Goal: Task Accomplishment & Management: Complete application form

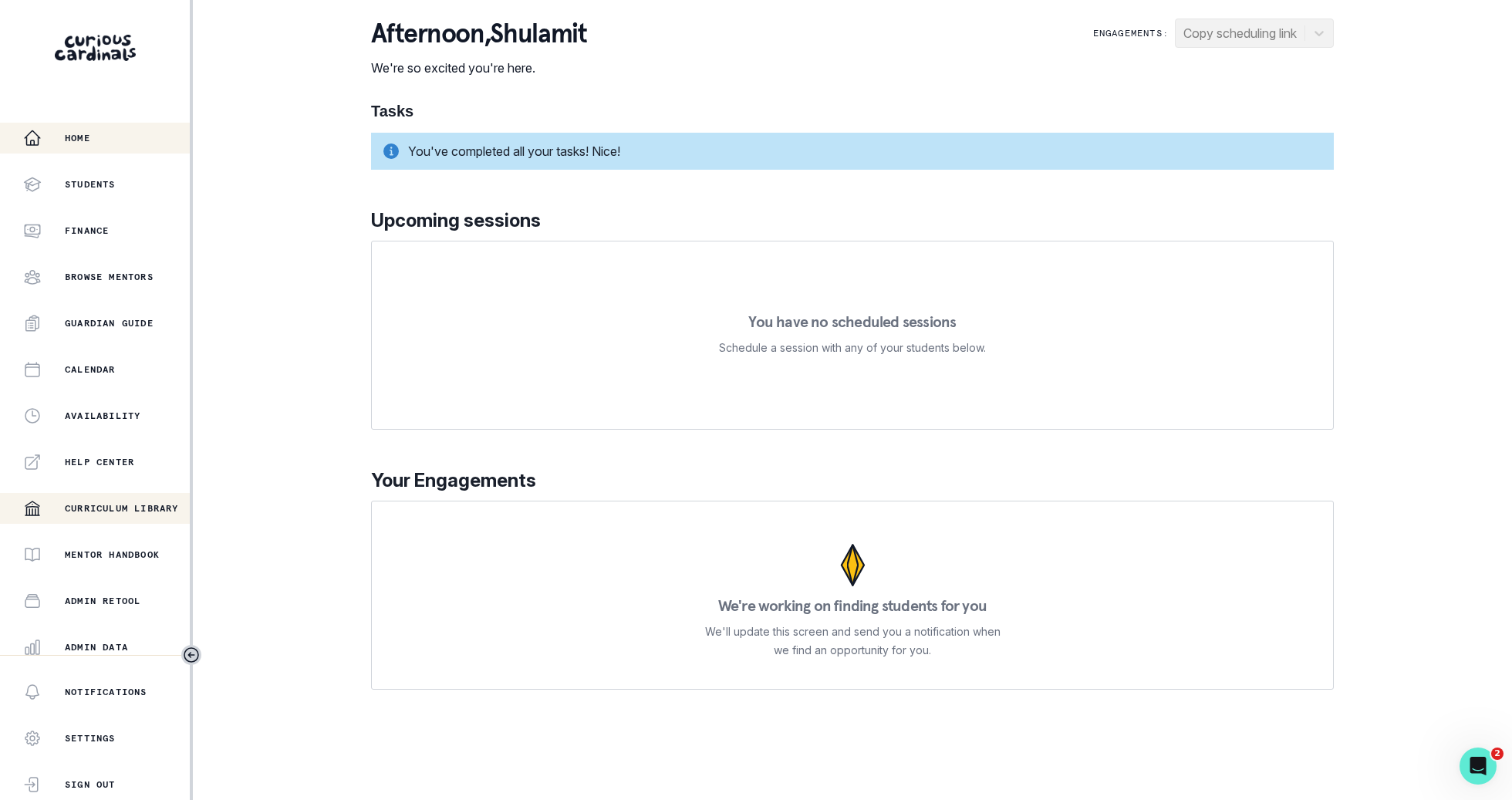
scroll to position [146, 0]
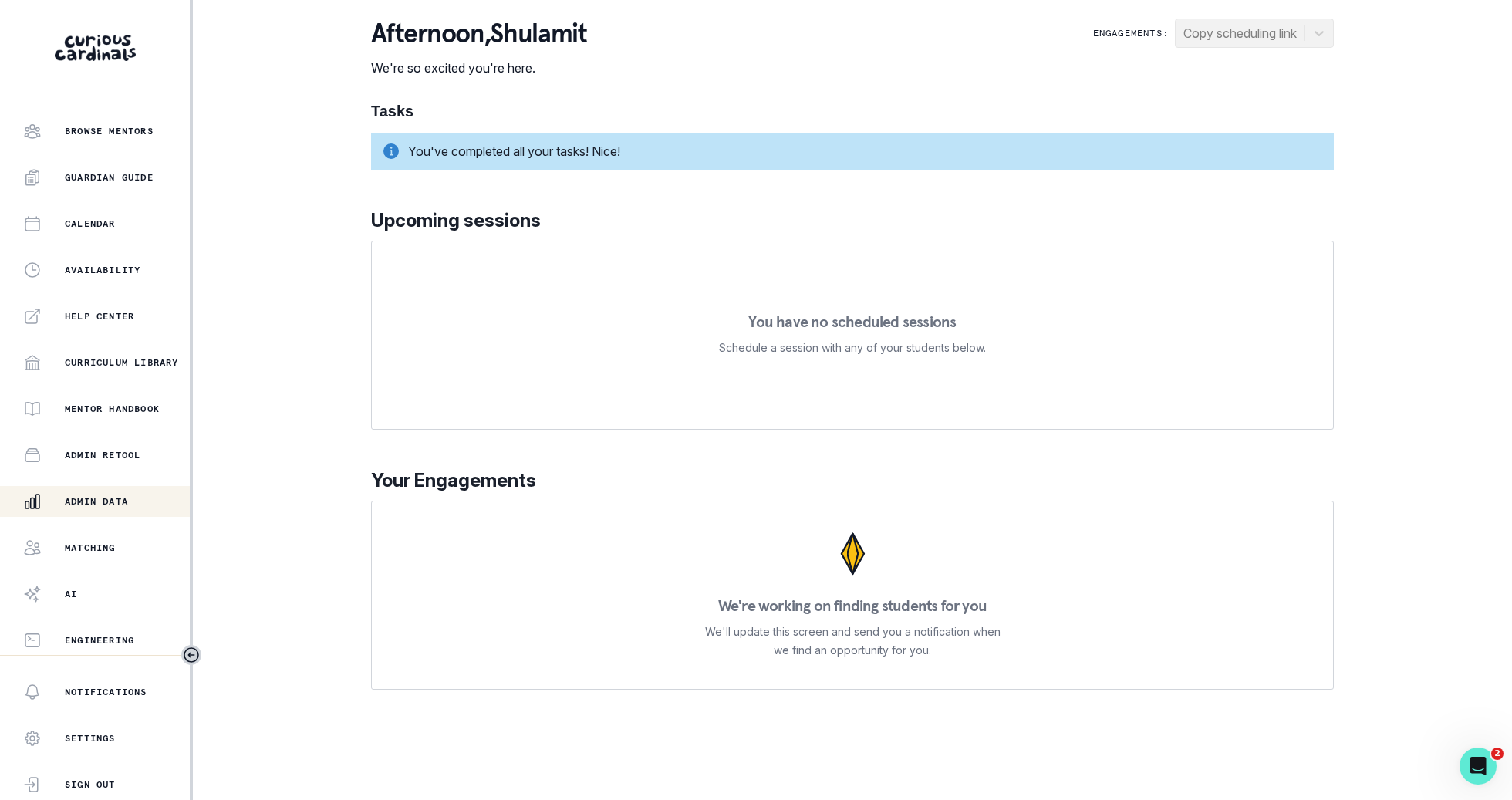
click at [80, 504] on p "Admin Data" at bounding box center [97, 502] width 63 height 13
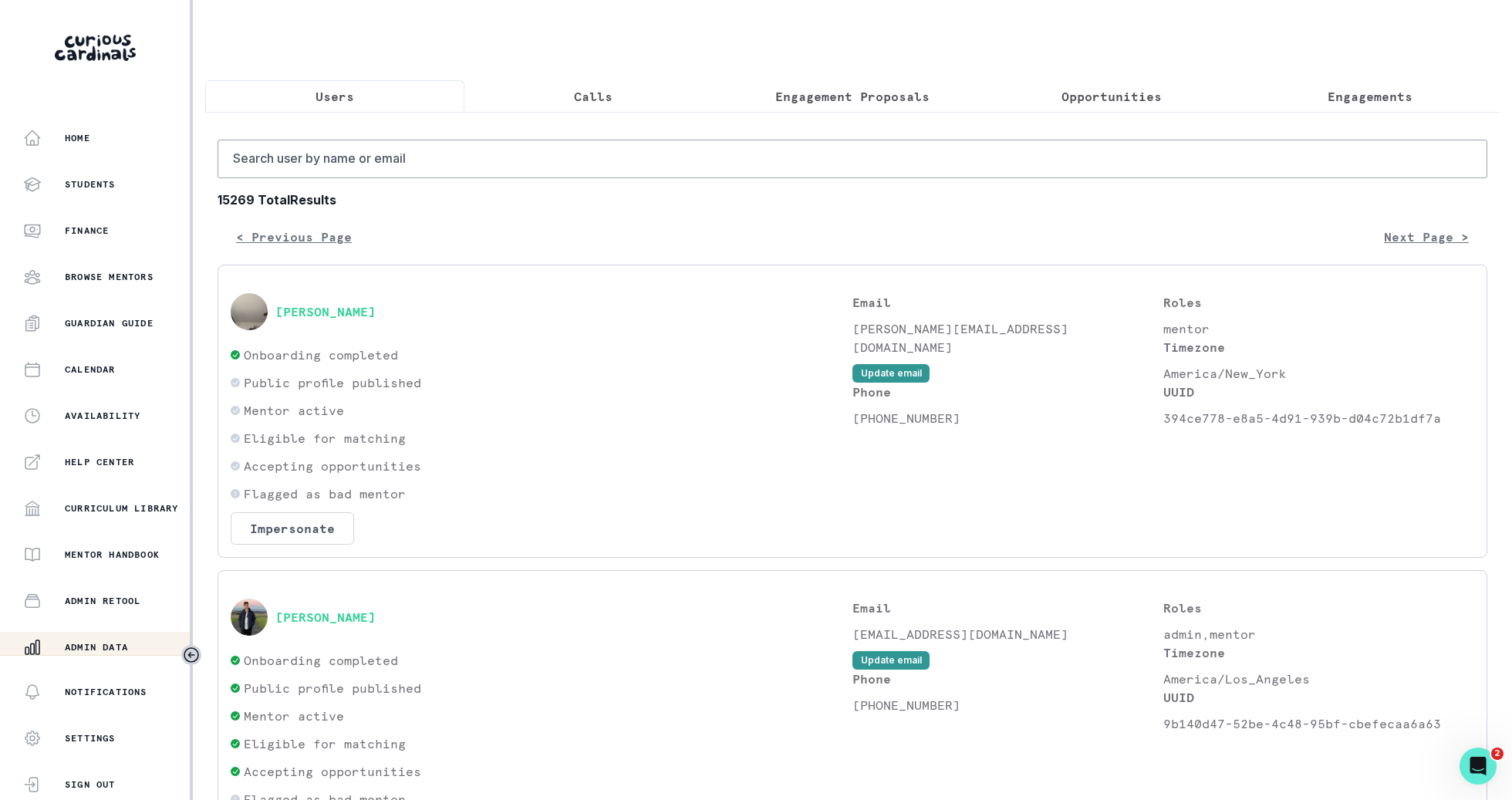
click at [801, 104] on p "Engagement Proposals" at bounding box center [852, 96] width 154 height 18
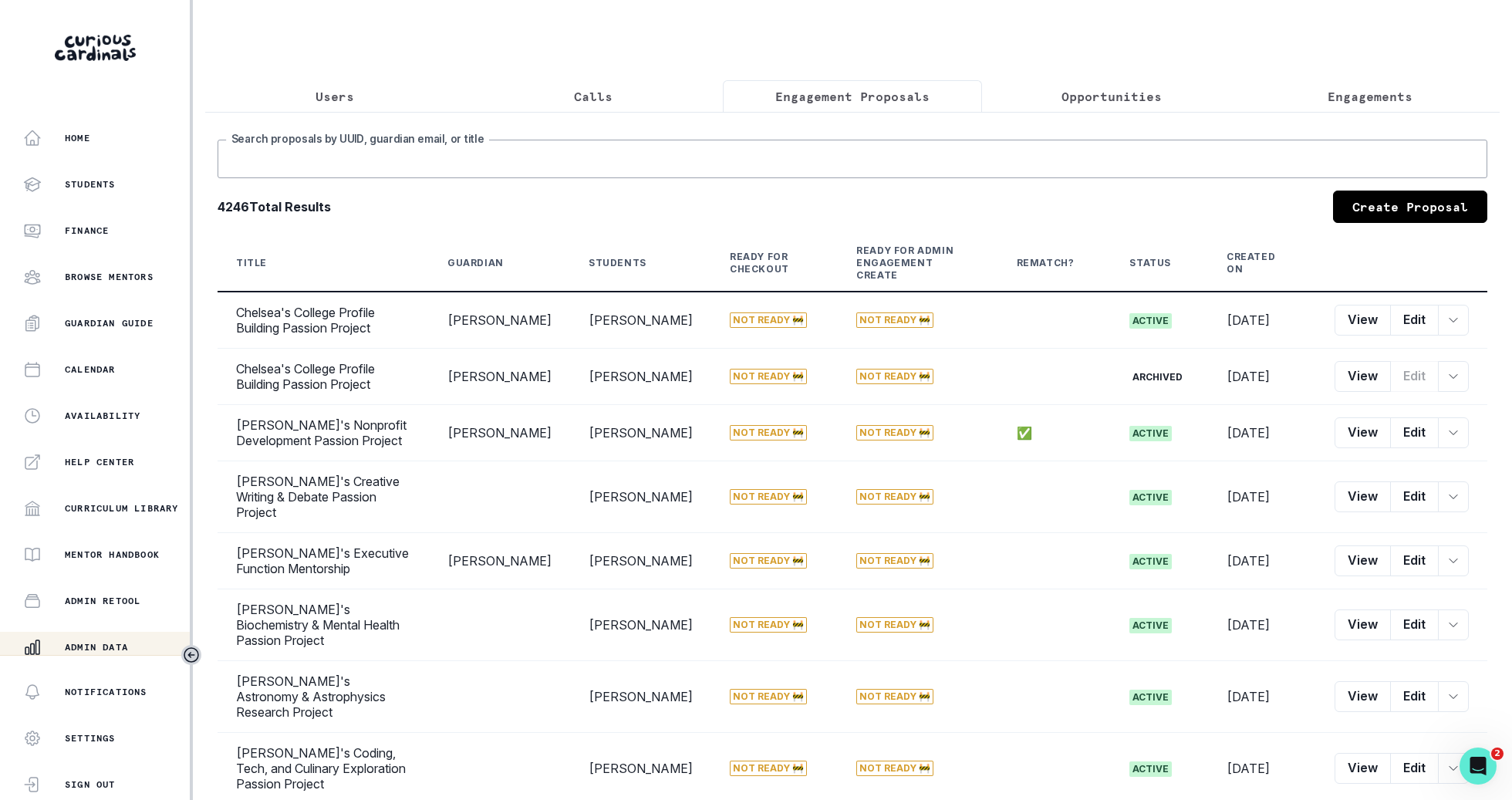
click at [792, 161] on input "Search proposals by UUID, guardian email, or title" at bounding box center [852, 159] width 1270 height 39
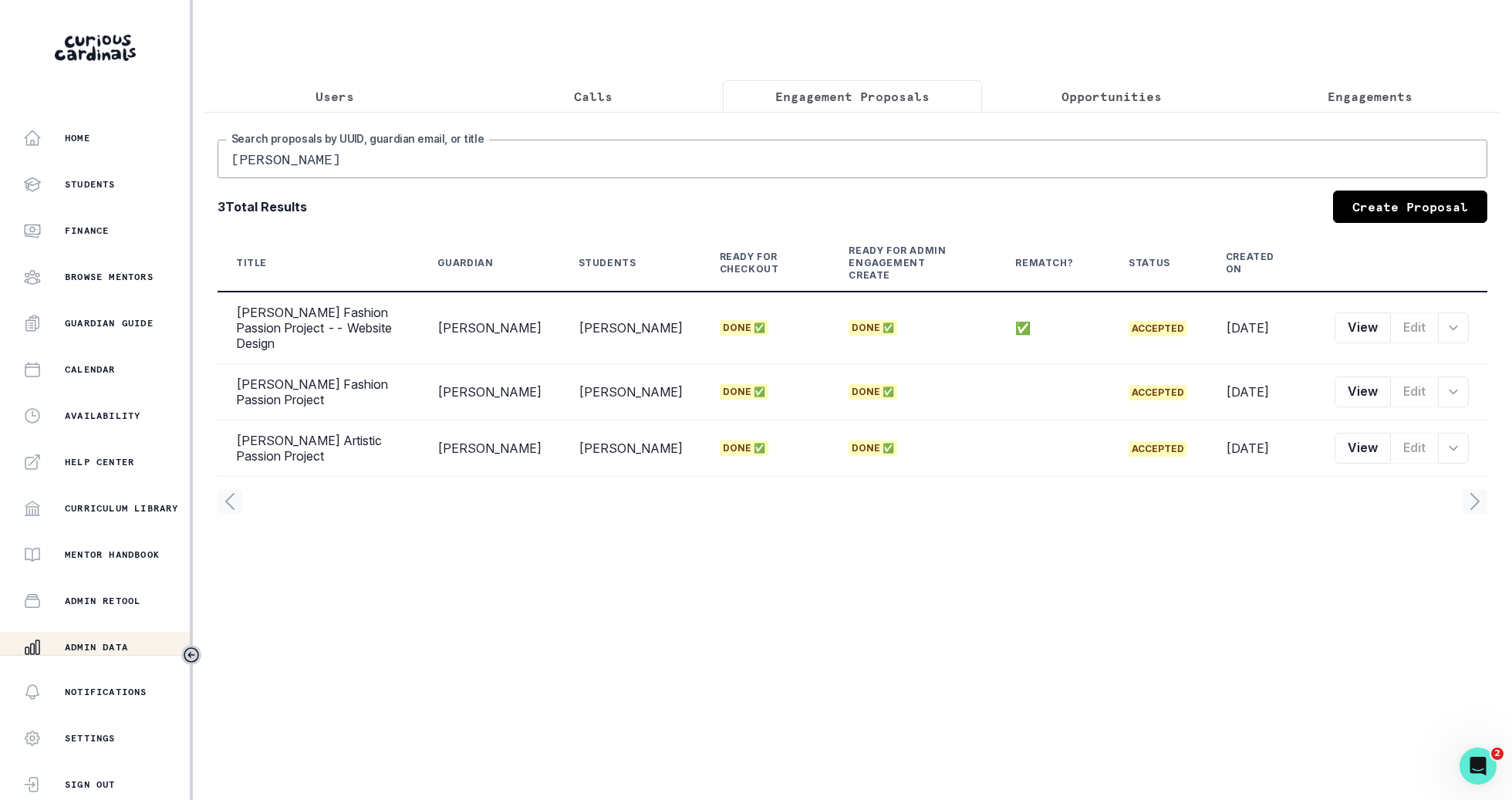
type input "[PERSON_NAME]"
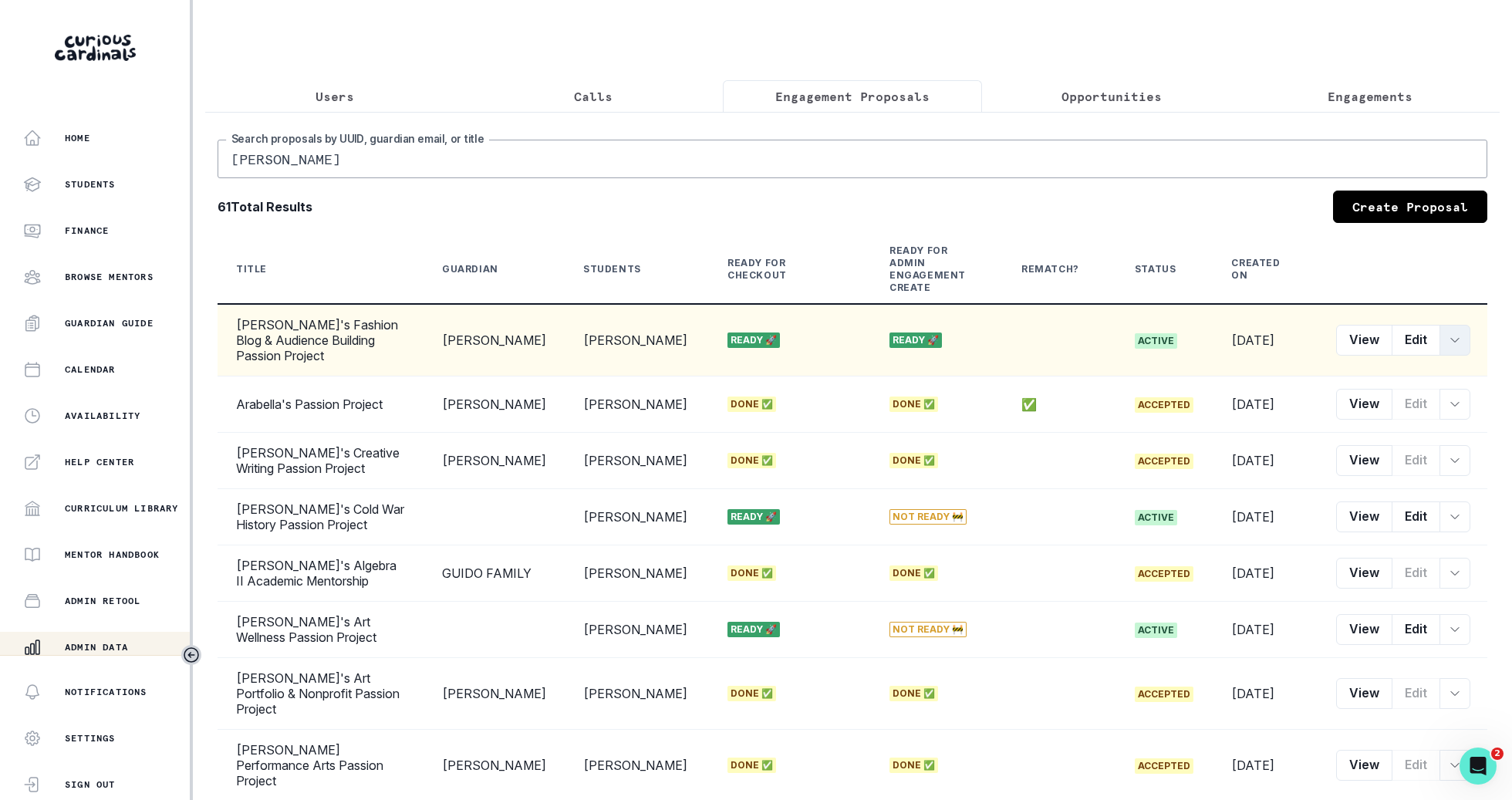
click at [1461, 330] on button "row menu" at bounding box center [1455, 340] width 31 height 31
click at [1419, 465] on button "Convert to Engagement" at bounding box center [1382, 470] width 172 height 25
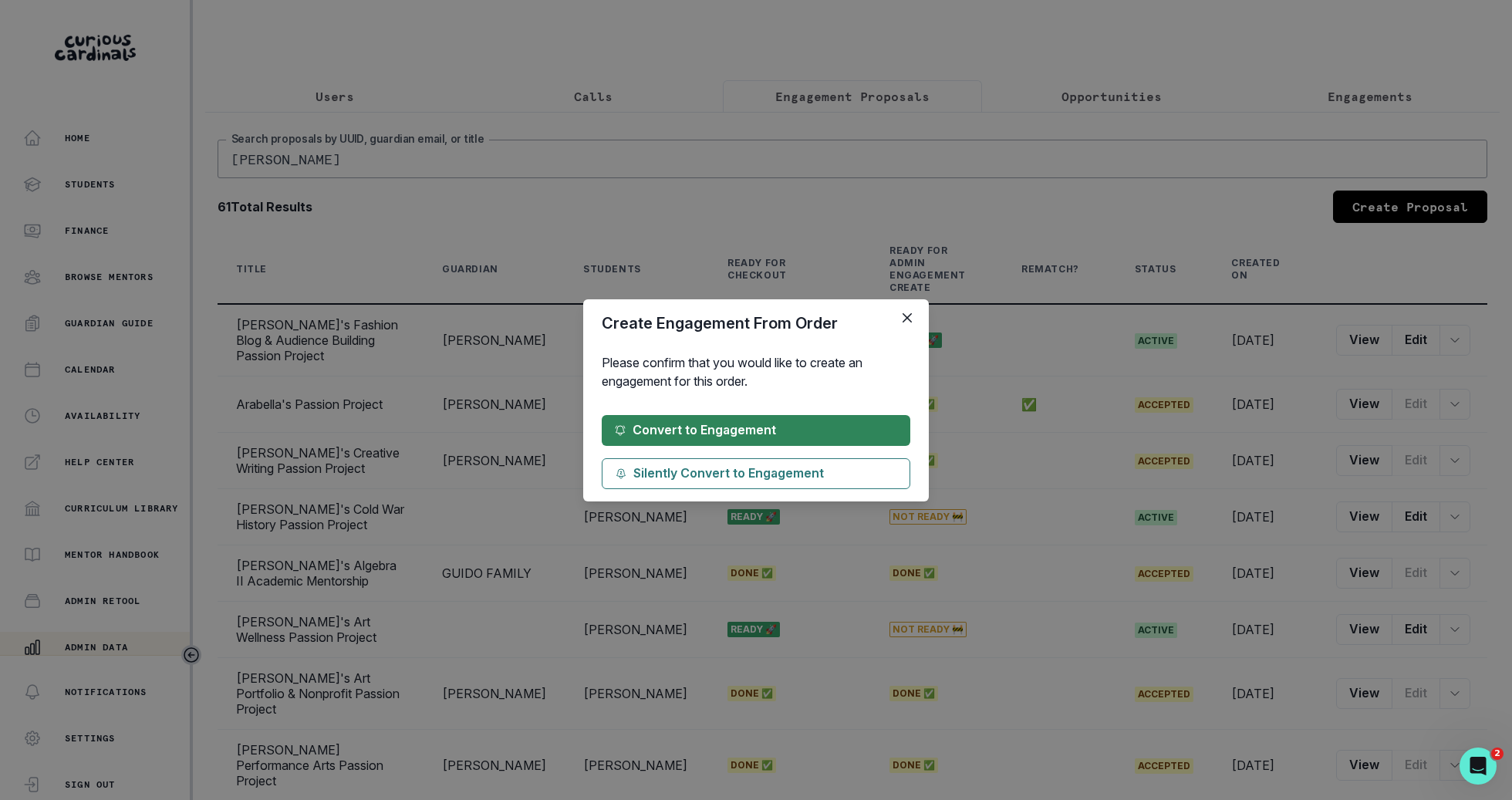
click at [882, 441] on button "Convert to Engagement" at bounding box center [756, 430] width 309 height 31
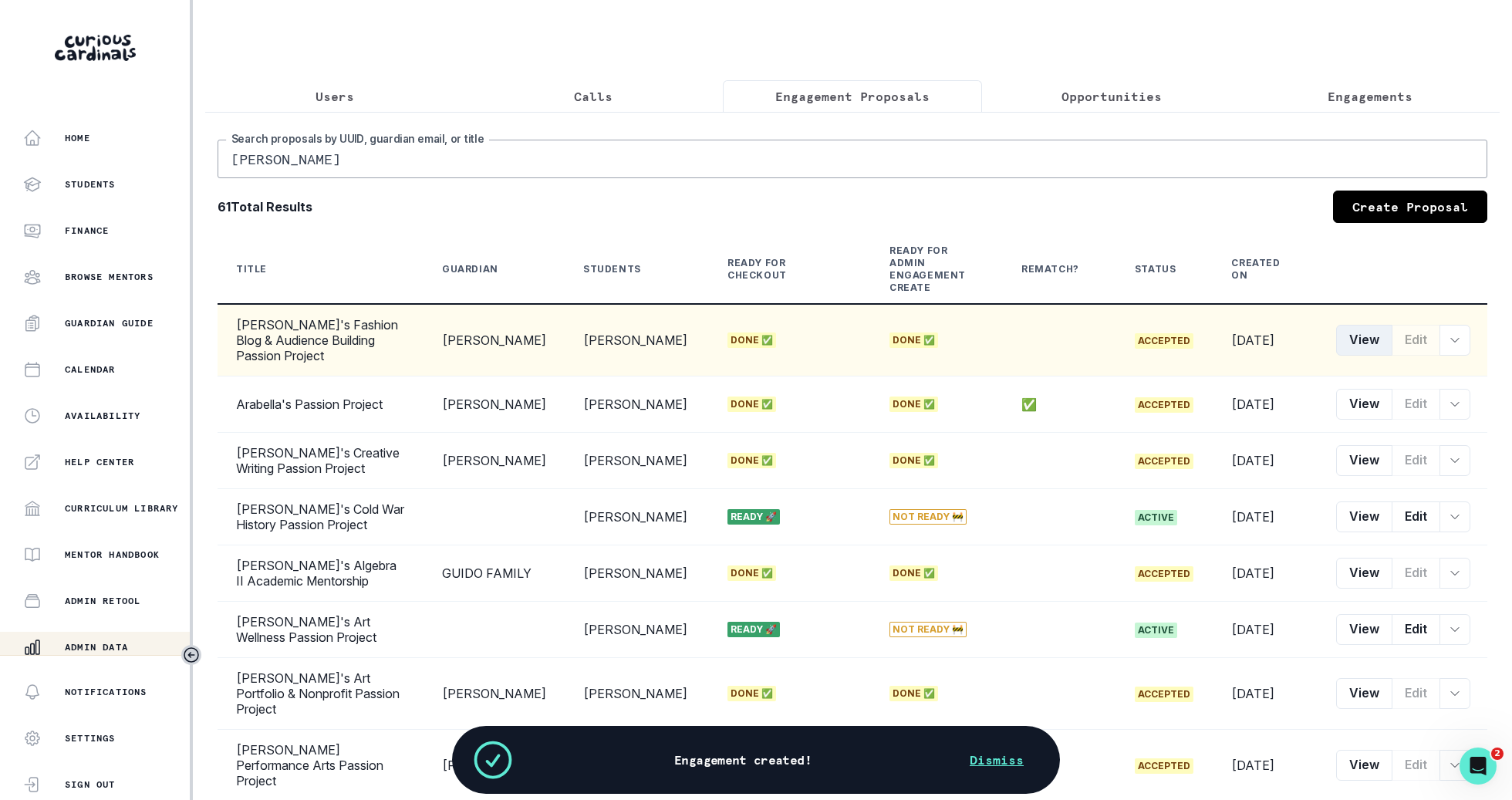
click at [1360, 328] on button "View" at bounding box center [1364, 340] width 56 height 31
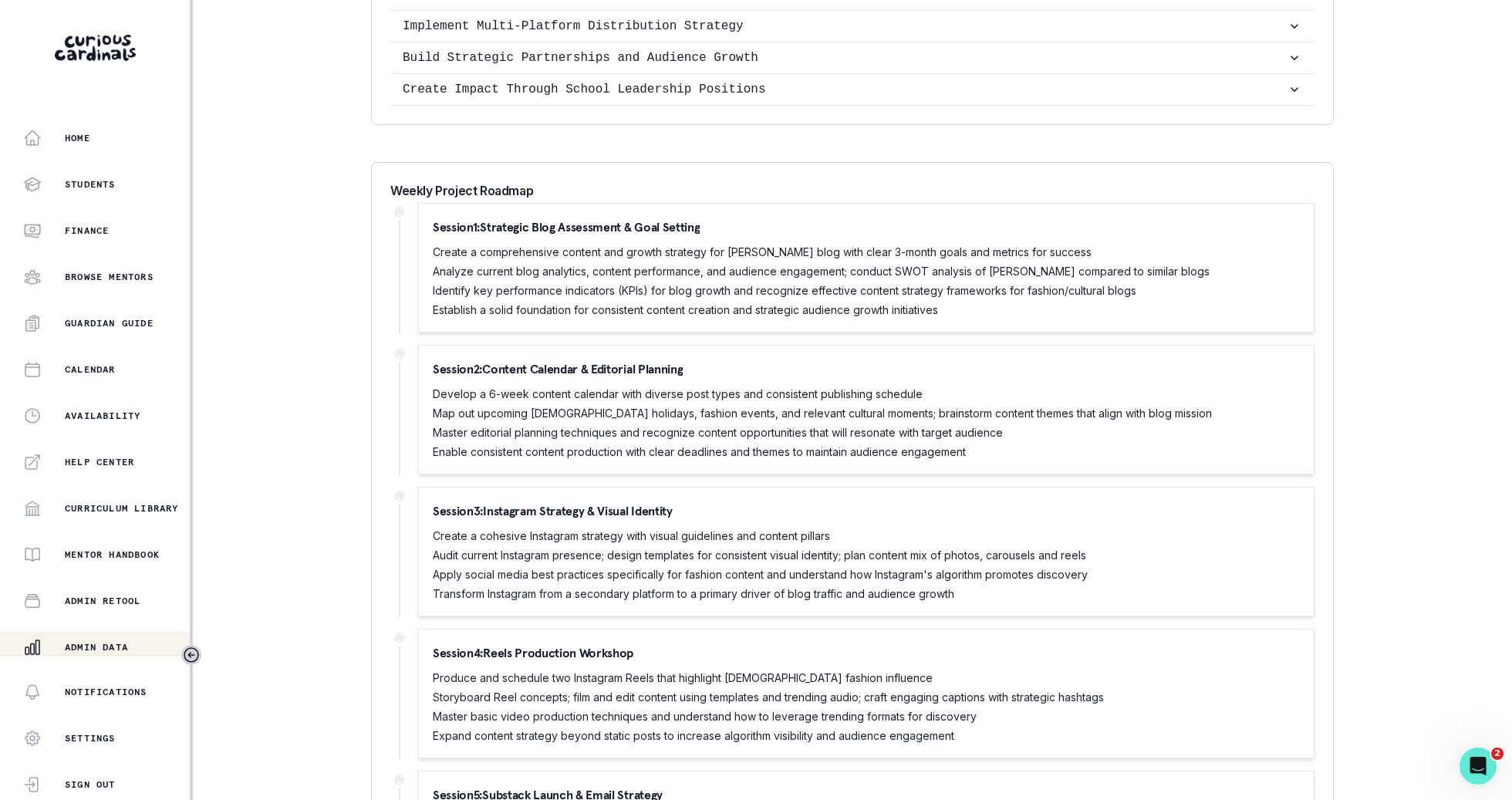
scroll to position [1243, 0]
